Goal: Register for event/course

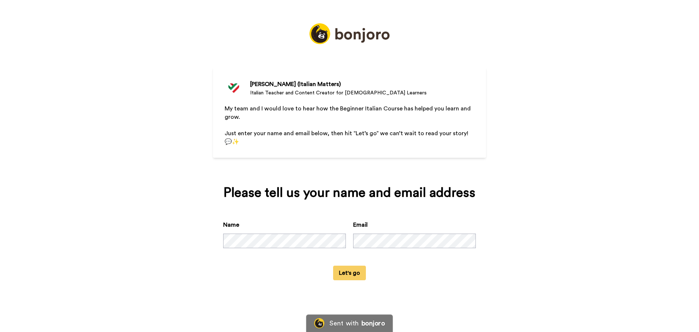
click at [333, 266] on button "Let's go" at bounding box center [349, 273] width 33 height 15
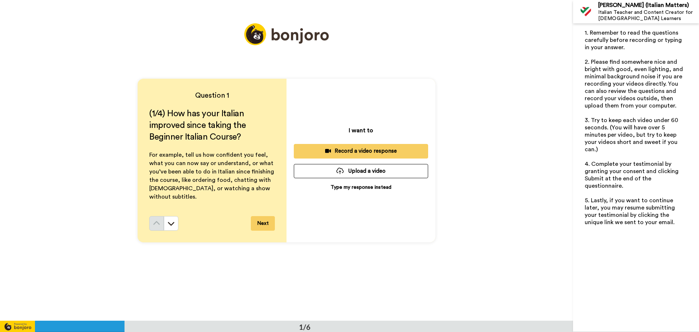
click at [257, 224] on button "Next" at bounding box center [263, 223] width 24 height 15
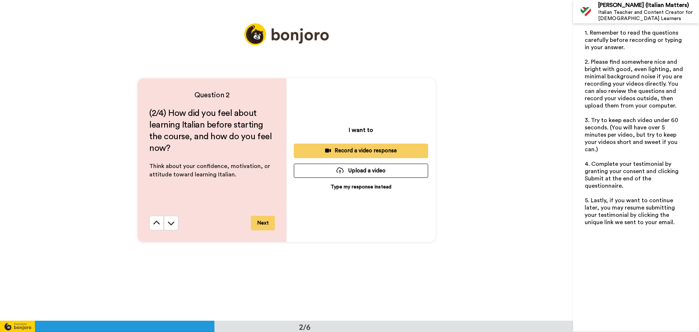
click at [261, 229] on button "Next" at bounding box center [263, 223] width 24 height 15
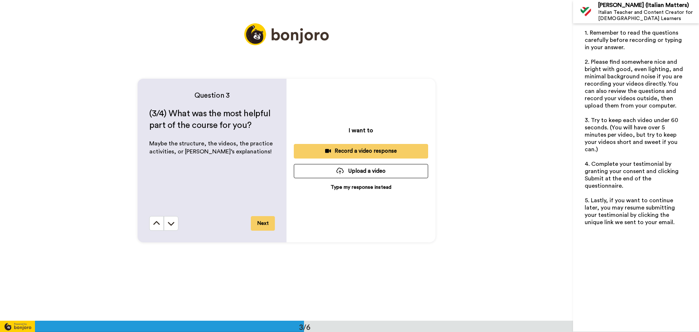
scroll to position [641, 0]
click at [258, 230] on div "Question 3 (3/4) What was the most helpful part of the course for you? ﻿ Maybe …" at bounding box center [212, 160] width 149 height 164
click at [260, 227] on button "Next" at bounding box center [263, 223] width 24 height 15
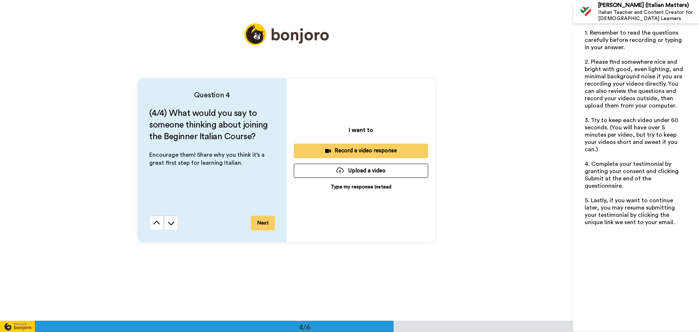
click at [260, 227] on button "Next" at bounding box center [263, 223] width 24 height 15
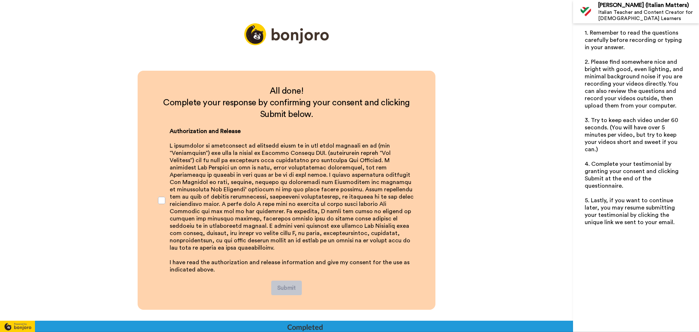
scroll to position [1530, 0]
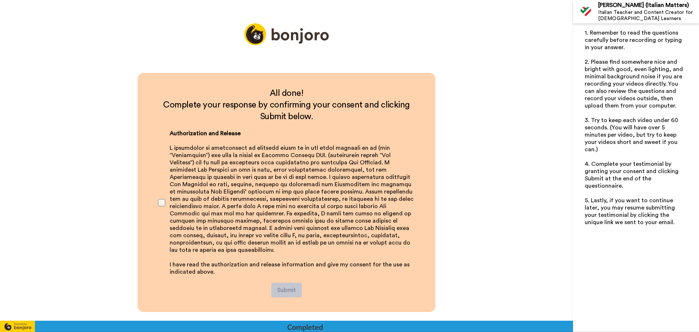
drag, startPoint x: 164, startPoint y: 200, endPoint x: 160, endPoint y: 200, distance: 4.7
click at [160, 200] on div "Authorization and Release ﻿ ﻿ I have read the authorization and release informa…" at bounding box center [286, 202] width 269 height 160
click at [160, 200] on span at bounding box center [161, 202] width 7 height 7
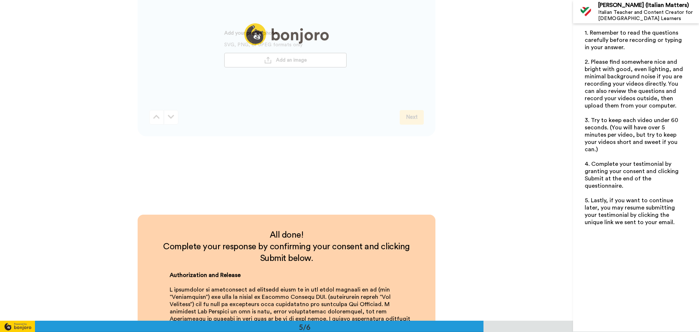
scroll to position [1384, 0]
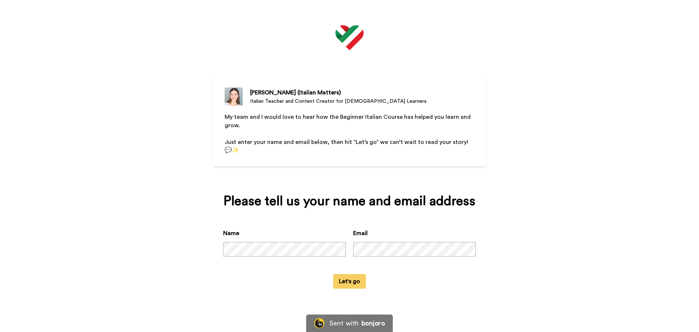
click at [652, 110] on div "[PERSON_NAME] (Italian Matters) [DEMOGRAPHIC_DATA] Teacher and Content Creator …" at bounding box center [349, 166] width 699 height 332
